Goal: Task Accomplishment & Management: Manage account settings

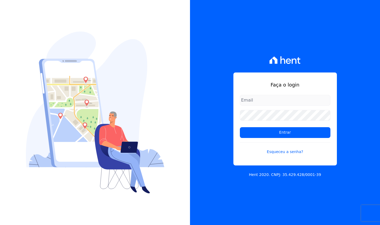
click at [290, 98] on input "email" at bounding box center [285, 100] width 91 height 11
type input "davi.novaes@e-arke.com"
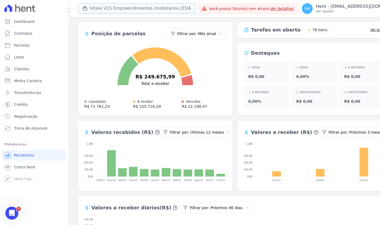
click at [156, 10] on button "Vitale V15 Empreendimentos Imobiliarios LTDA" at bounding box center [137, 8] width 118 height 10
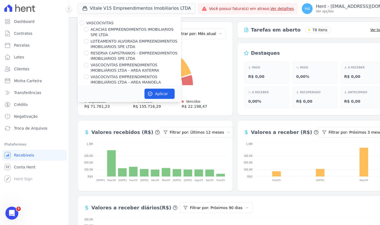
click at [104, 22] on label "VASCOCIVITAS" at bounding box center [99, 23] width 27 height 4
click at [84, 22] on input "VASCOCIVITAS" at bounding box center [82, 23] width 4 height 4
checkbox input "true"
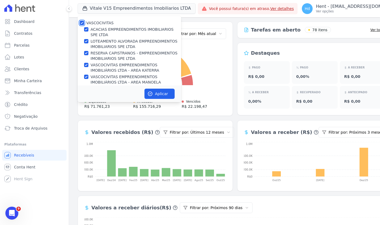
checkbox input "true"
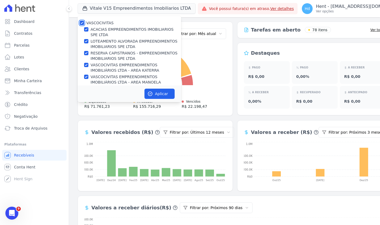
checkbox input "true"
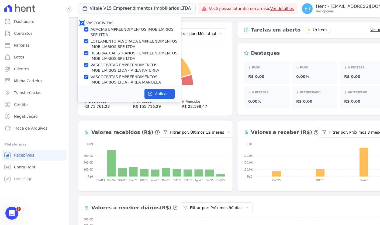
checkbox input "true"
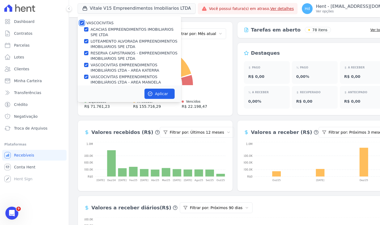
checkbox input "true"
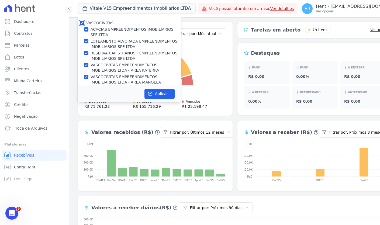
checkbox input "true"
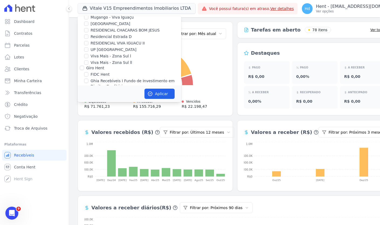
scroll to position [5197, 0]
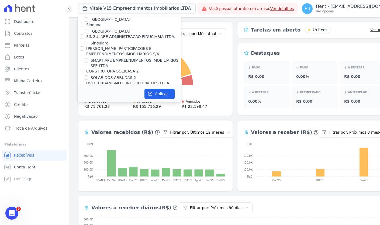
click at [143, 219] on label "VITALE V15 EMPREENDIMENTOS IMOBILIARIOS LTDA" at bounding box center [136, 224] width 91 height 11
click at [88, 220] on input "VITALE V15 EMPREENDIMENTOS IMOBILIARIOS LTDA" at bounding box center [86, 222] width 4 height 4
checkbox input "false"
click at [165, 95] on button "Aplicar" at bounding box center [159, 94] width 30 height 10
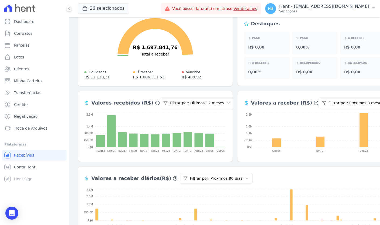
scroll to position [30, 0]
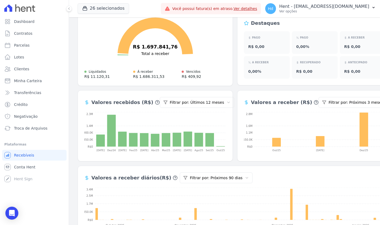
click at [339, 105] on html "Dashboard Contratos Parcelas Lotes Clientes Minha Carteira Transferências Crédi…" at bounding box center [190, 112] width 380 height 225
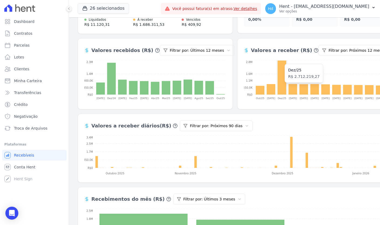
scroll to position [82, 0]
click at [226, 127] on html "Dashboard Contratos Parcelas Lotes Clientes Minha Carteira Transferências Crédi…" at bounding box center [190, 112] width 380 height 225
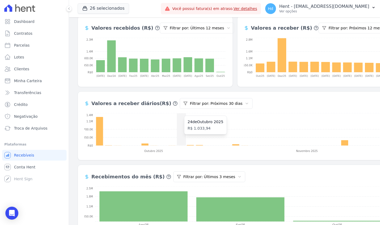
scroll to position [117, 0]
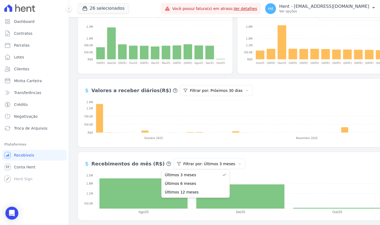
click at [188, 164] on html "Dashboard Contratos Parcelas Lotes Clientes Minha Carteira Transferências Crédi…" at bounding box center [190, 112] width 380 height 225
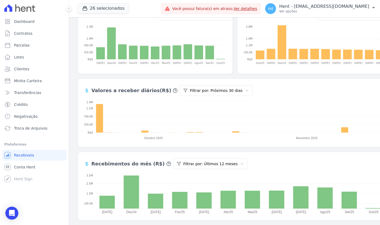
click at [273, 149] on div "Posição de parcelas Filtrar por: Mês atual R$ 1.697.841,76 Total a receber Liqu…" at bounding box center [235, 62] width 315 height 316
click at [277, 155] on div "Recebimentos do mês (R$) Filtrar por: Últimos 12 meses Nov/24 Dez/24 Jan/25 Fev…" at bounding box center [235, 186] width 315 height 69
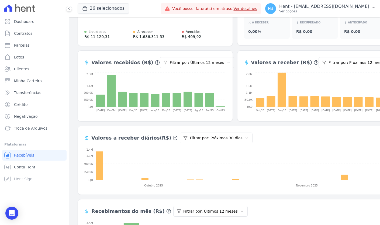
scroll to position [0, 0]
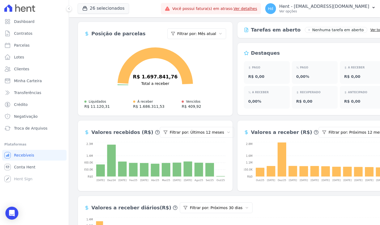
click at [238, 118] on div "Posição de parcelas Filtrar por: Mês atual R$ 1.697.841,76 Total a receber Liqu…" at bounding box center [235, 180] width 315 height 316
click at [209, 36] on html "Dashboard Contratos Parcelas Lotes Clientes Minha Carteira Transferências Crédi…" at bounding box center [190, 112] width 380 height 225
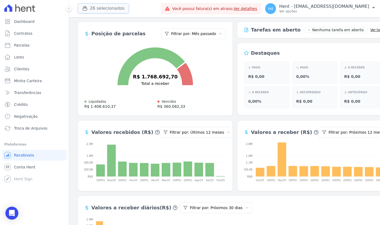
click at [110, 9] on button "26 selecionados" at bounding box center [103, 8] width 51 height 10
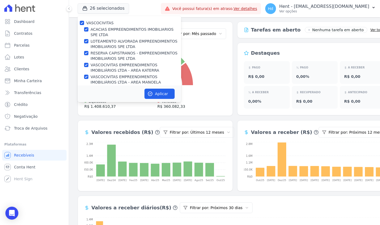
click at [99, 23] on label "VASCOCIVITAS" at bounding box center [99, 23] width 27 height 4
click at [84, 23] on input "VASCOCIVITAS" at bounding box center [82, 23] width 4 height 4
checkbox input "false"
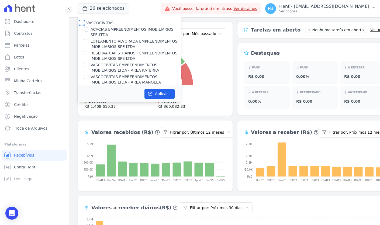
checkbox input "false"
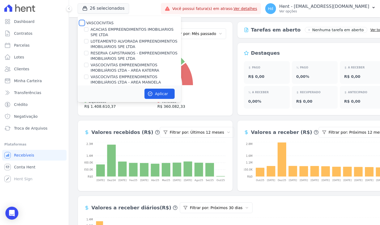
checkbox input "false"
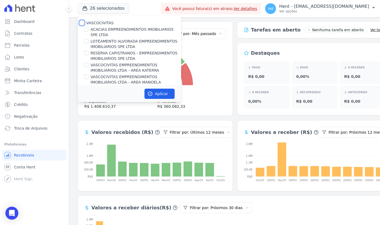
checkbox input "false"
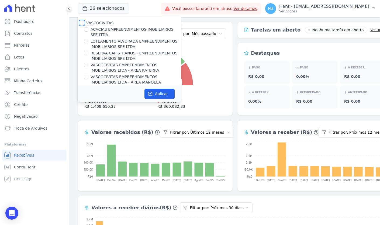
checkbox input "false"
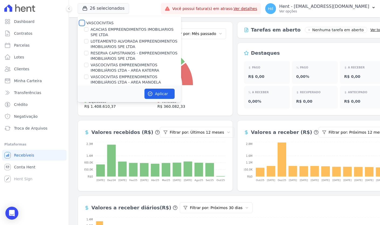
checkbox input "false"
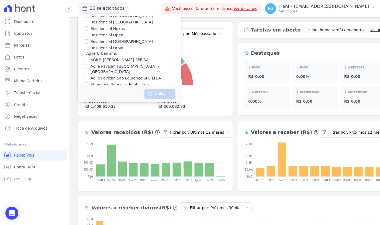
scroll to position [550, 0]
click at [104, 125] on label "Via Sul Engenharia" at bounding box center [104, 127] width 36 height 4
click at [84, 125] on input "Via Sul Engenharia" at bounding box center [82, 127] width 4 height 4
checkbox input "true"
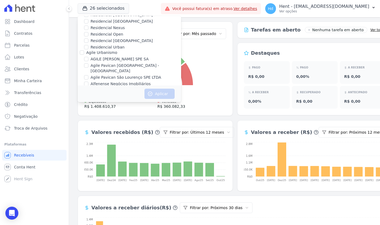
checkbox input "true"
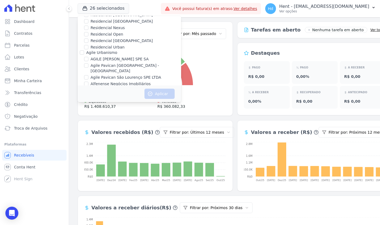
checkbox input "true"
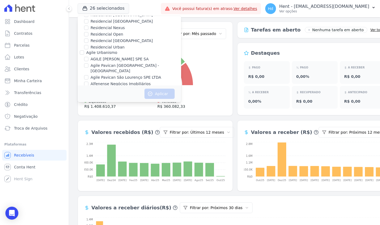
checkbox input "true"
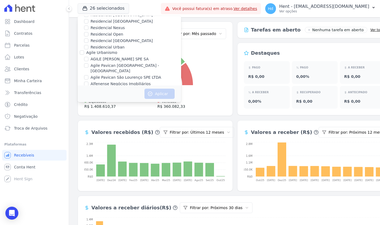
checkbox input "true"
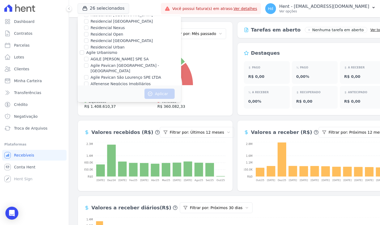
checkbox input "true"
click at [95, 125] on label "Via Sul Engenharia" at bounding box center [104, 127] width 36 height 4
click at [84, 125] on input "Via Sul Engenharia" at bounding box center [82, 127] width 4 height 4
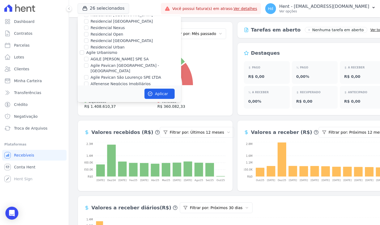
checkbox input "false"
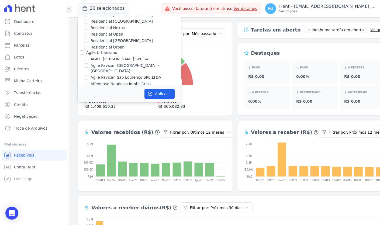
checkbox input "false"
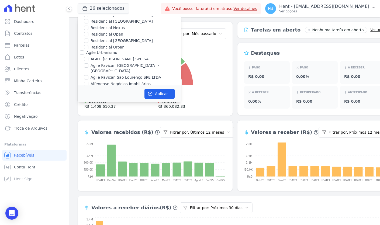
checkbox input "false"
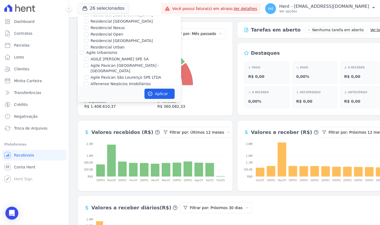
checkbox input "false"
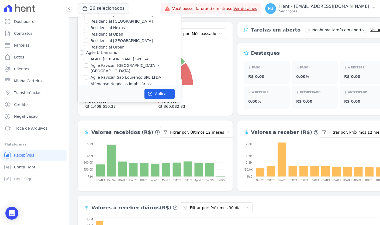
checkbox input "false"
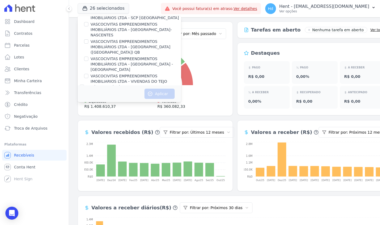
scroll to position [321, 0]
click at [96, 126] on div "MGF LTDA." at bounding box center [96, 128] width 20 height 5
click at [98, 127] on label "MGF LTDA." at bounding box center [96, 129] width 20 height 4
click at [84, 127] on input "MGF LTDA." at bounding box center [82, 129] width 4 height 4
checkbox input "true"
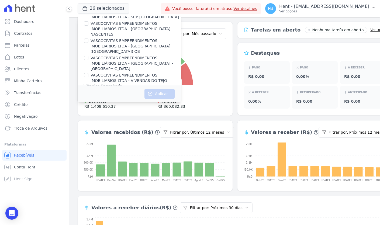
checkbox input "true"
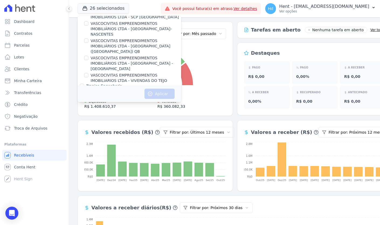
checkbox input "true"
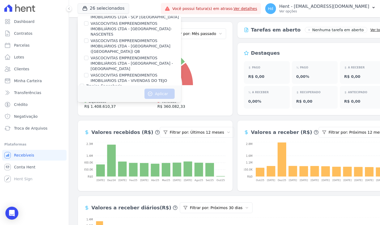
checkbox input "true"
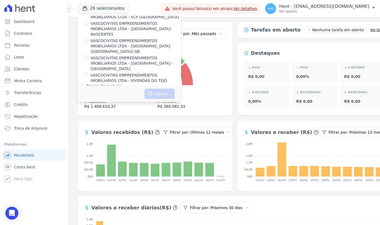
checkbox input "true"
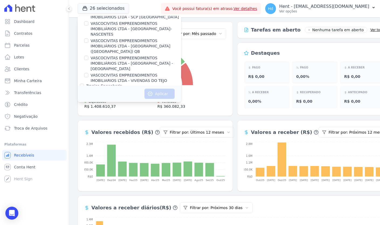
checkbox input "true"
click at [168, 94] on button "Aplicar" at bounding box center [159, 94] width 30 height 10
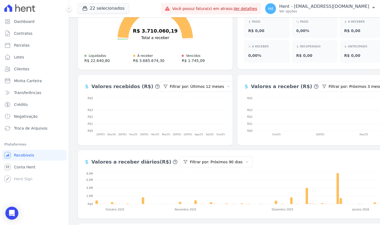
scroll to position [35, 0]
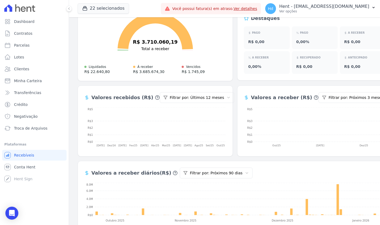
click at [192, 98] on html "Dashboard Contratos Parcelas Lotes Clientes Minha Carteira Transferências Crédi…" at bounding box center [190, 112] width 380 height 225
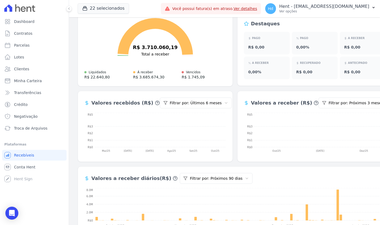
scroll to position [0, 0]
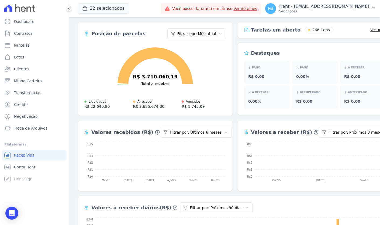
click at [198, 37] on html "Dashboard Contratos Parcelas Lotes Clientes Minha Carteira Transferências Crédi…" at bounding box center [190, 112] width 380 height 225
click at [218, 130] on html "Dashboard Contratos Parcelas Lotes Clientes Minha Carteira Transferências Crédi…" at bounding box center [190, 112] width 380 height 225
click at [215, 139] on div "Últimos 3 meses Últimos 6 meses Últimos 12 meses" at bounding box center [192, 152] width 68 height 28
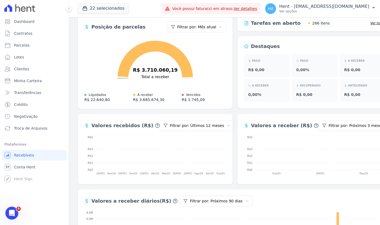
scroll to position [8, 0]
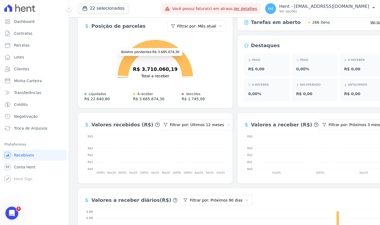
click at [136, 54] on icon at bounding box center [155, 58] width 75 height 37
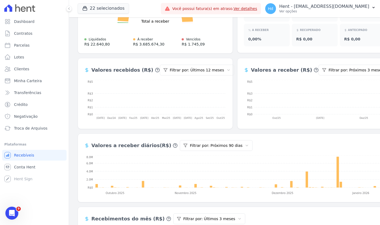
scroll to position [0, 0]
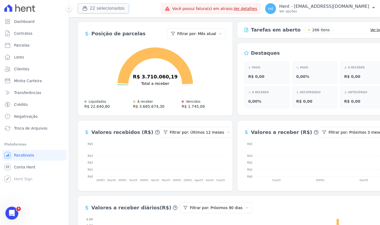
click at [105, 6] on button "22 selecionados" at bounding box center [103, 8] width 51 height 10
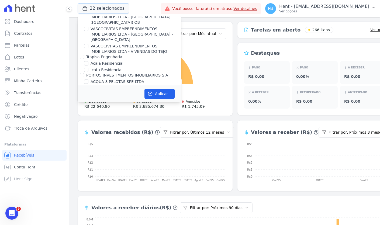
scroll to position [371, 0]
click at [96, 99] on label "MGF LTDA." at bounding box center [96, 101] width 20 height 4
click at [84, 99] on input "MGF LTDA." at bounding box center [82, 101] width 4 height 4
checkbox input "false"
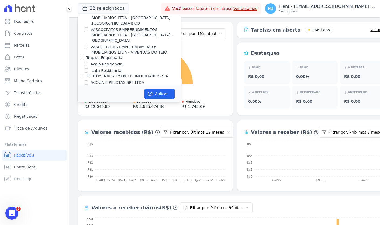
checkbox input "false"
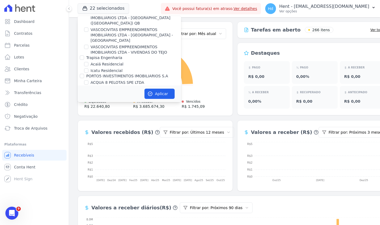
checkbox input "false"
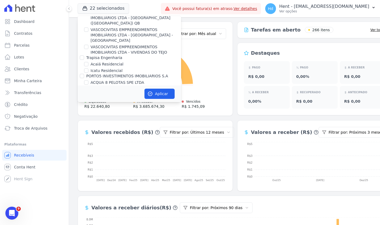
checkbox input "false"
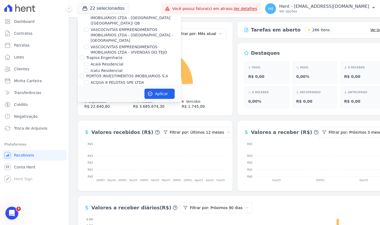
checkbox input "false"
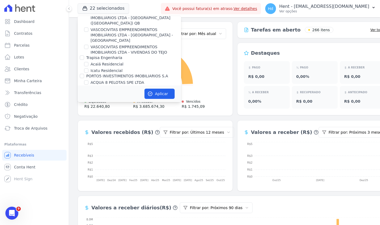
checkbox input "false"
